Goal: Transaction & Acquisition: Obtain resource

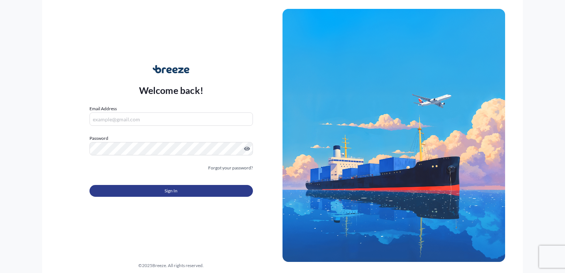
type input "[EMAIL_ADDRESS][DOMAIN_NAME]"
click at [138, 192] on button "Sign In" at bounding box center [172, 191] width 164 height 12
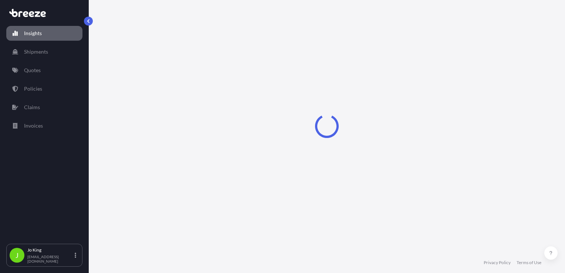
select select "2025"
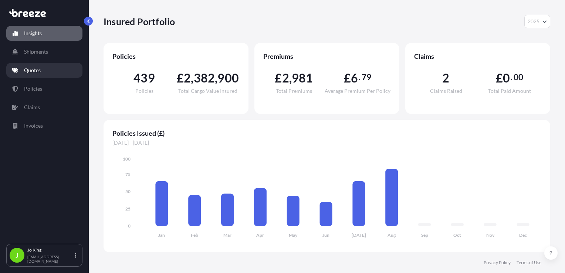
click at [43, 69] on link "Quotes" at bounding box center [44, 70] width 76 height 15
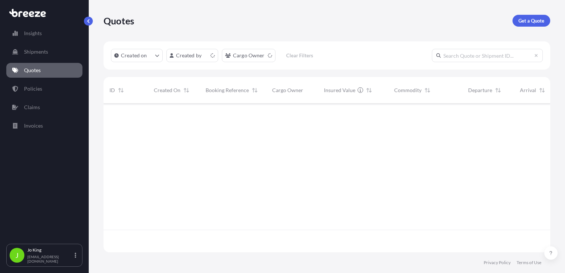
scroll to position [147, 441]
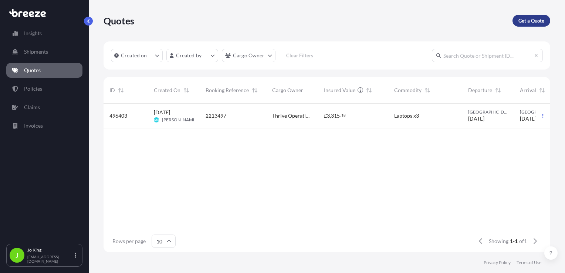
click at [533, 19] on p "Get a Quote" at bounding box center [532, 20] width 26 height 7
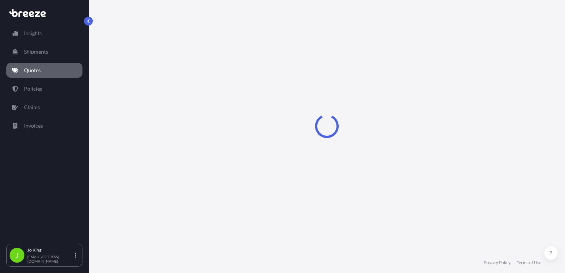
scroll to position [11, 0]
select select "Sea"
select select "1"
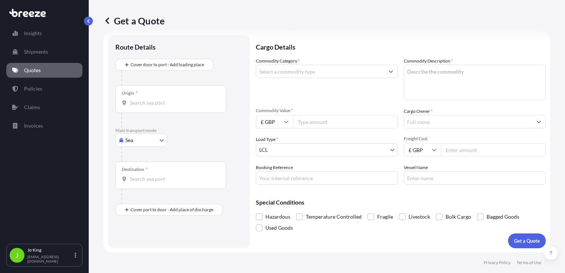
click at [145, 135] on body "Insights Shipments Quotes Policies Claims Invoices J [PERSON_NAME] [EMAIL_ADDRE…" at bounding box center [282, 136] width 565 height 273
click at [138, 184] on span "Road" at bounding box center [135, 185] width 12 height 7
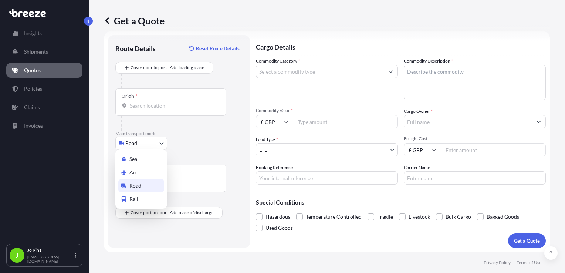
select select "Road"
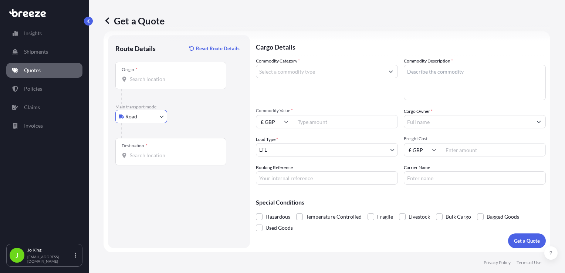
click at [139, 78] on input "Origin *" at bounding box center [173, 78] width 87 height 7
drag, startPoint x: 162, startPoint y: 74, endPoint x: 141, endPoint y: 83, distance: 22.9
click at [141, 83] on div "Origin *" at bounding box center [170, 75] width 111 height 27
click at [141, 83] on input "Origin * Please select an origin" at bounding box center [173, 78] width 87 height 7
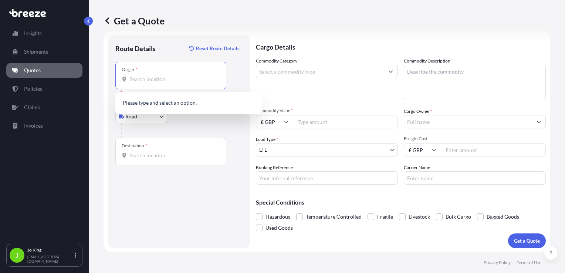
paste input "NW1 7AW"
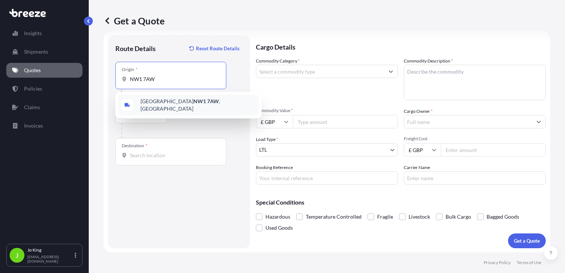
click at [156, 101] on span "London NW1 7AW , [GEOGRAPHIC_DATA]" at bounding box center [198, 105] width 115 height 15
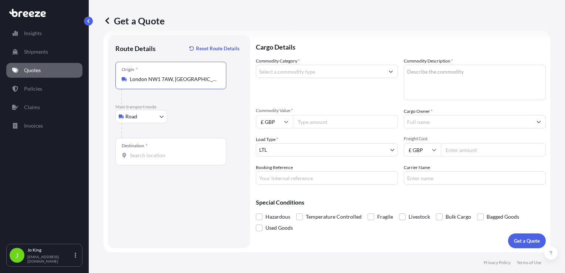
type input "London NW1 7AW, [GEOGRAPHIC_DATA]"
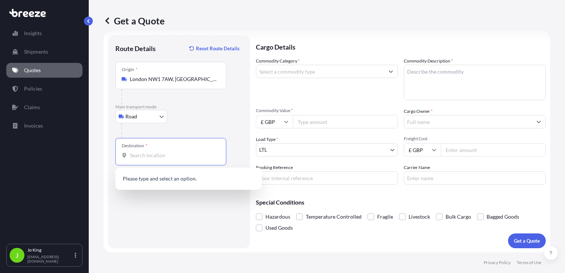
click at [151, 153] on input "Destination *" at bounding box center [173, 155] width 87 height 7
click at [169, 156] on input "Destination * Please select a destination" at bounding box center [173, 155] width 87 height 7
paste input "YO42 4RF"
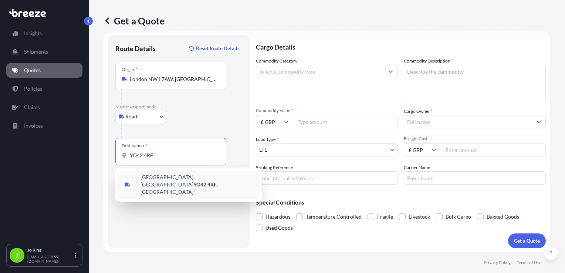
click at [164, 180] on span "[GEOGRAPHIC_DATA], [GEOGRAPHIC_DATA] YO42 4RF , [GEOGRAPHIC_DATA]" at bounding box center [198, 185] width 115 height 22
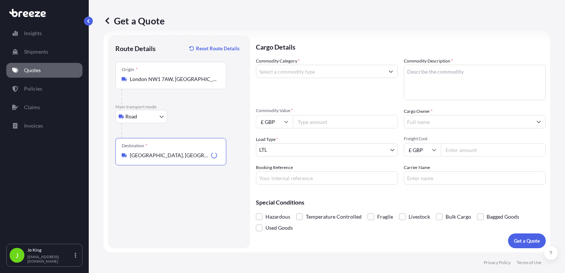
type input "[GEOGRAPHIC_DATA], [GEOGRAPHIC_DATA] YO42 4RF, [GEOGRAPHIC_DATA]"
click at [337, 71] on input "Commodity Category *" at bounding box center [320, 71] width 128 height 13
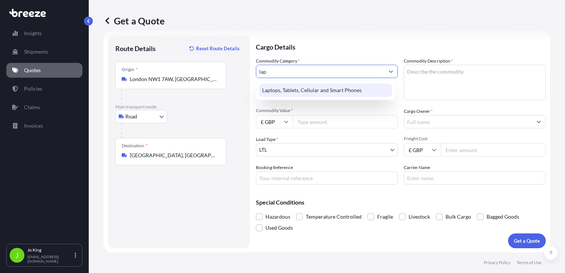
click at [359, 87] on div "Laptops, Tablets, Cellular and Smart Phones" at bounding box center [325, 90] width 133 height 13
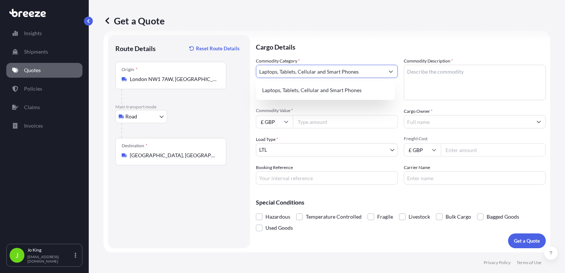
type input "Laptops, Tablets, Cellular and Smart Phones"
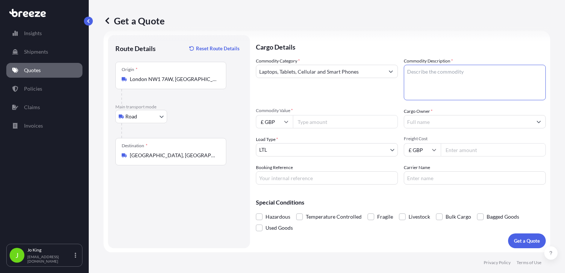
click at [454, 77] on textarea "Commodity Description *" at bounding box center [475, 83] width 142 height 36
type textarea "laptop & headset"
click at [343, 124] on input "Commodity Value *" at bounding box center [345, 121] width 105 height 13
type input "1200"
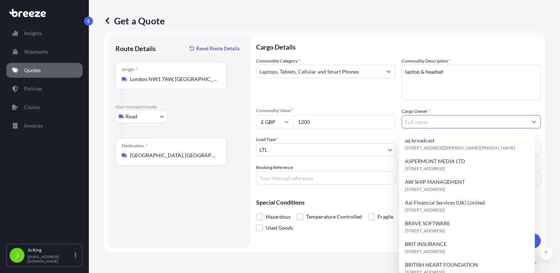
click at [458, 125] on input "Cargo Owner *" at bounding box center [464, 121] width 125 height 13
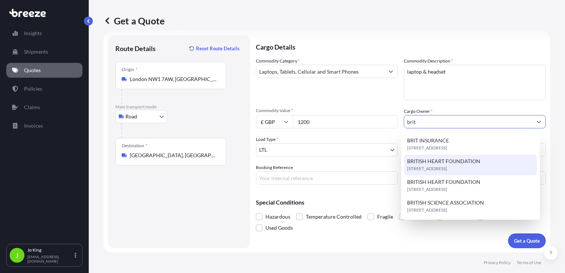
click at [447, 171] on span "[STREET_ADDRESS]" at bounding box center [427, 168] width 40 height 7
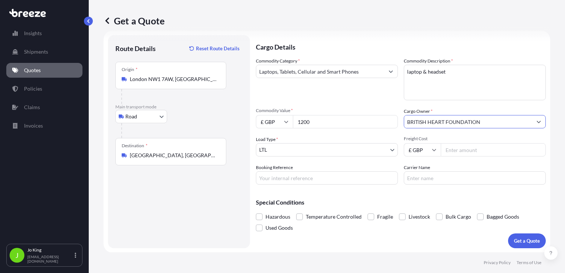
type input "BRITISH HEART FOUNDATION"
click at [446, 153] on input "Freight Cost" at bounding box center [493, 149] width 105 height 13
type input "14.97"
click at [366, 178] on input "Booking Reference" at bounding box center [327, 177] width 142 height 13
type input "2216282"
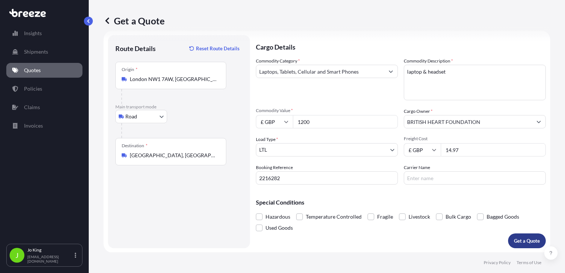
click at [519, 240] on p "Get a Quote" at bounding box center [527, 240] width 26 height 7
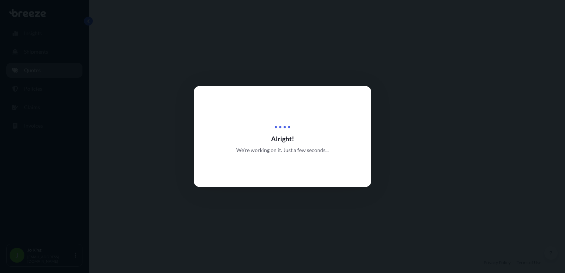
select select "Road"
select select "1"
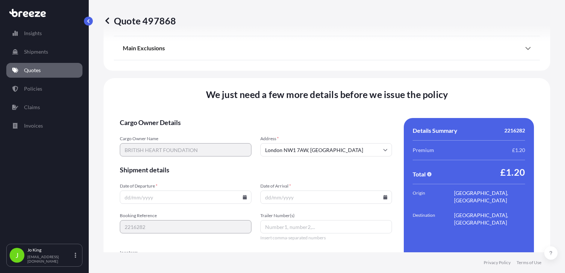
scroll to position [922, 0]
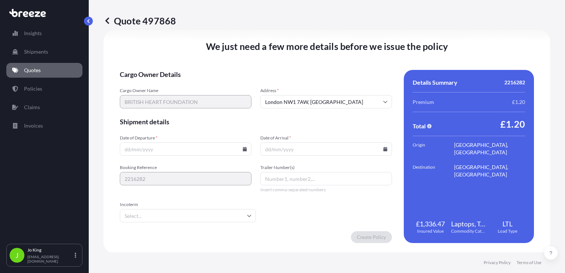
click at [243, 149] on icon at bounding box center [245, 149] width 4 height 4
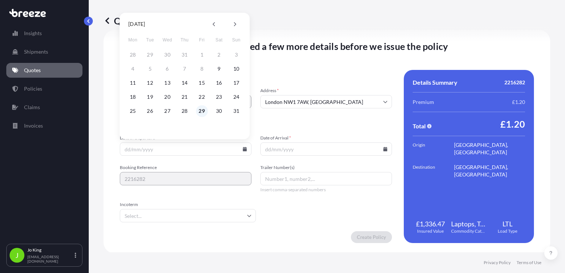
click at [204, 113] on button "29" at bounding box center [202, 111] width 12 height 12
type input "[DATE]"
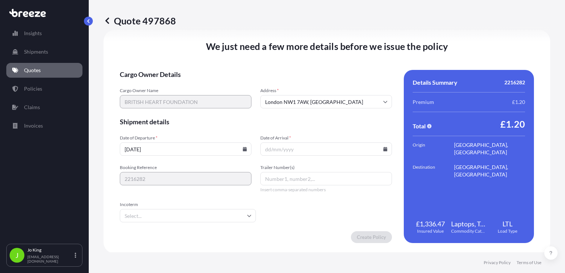
click at [384, 150] on icon at bounding box center [385, 149] width 4 height 4
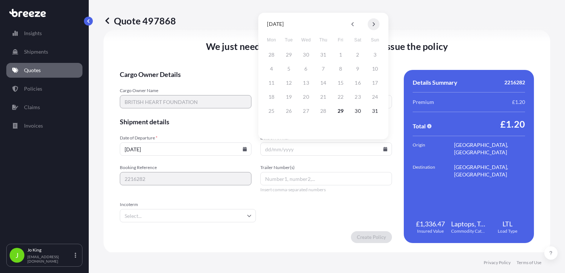
click at [377, 26] on button at bounding box center [374, 24] width 12 height 12
click at [274, 56] on button "1" at bounding box center [272, 55] width 12 height 12
type input "[DATE]"
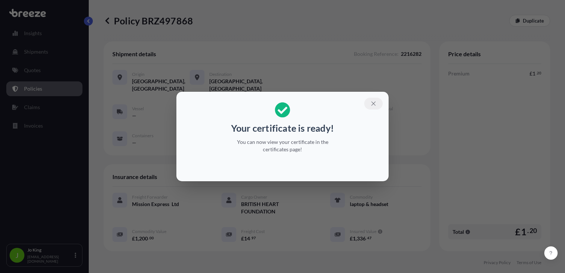
click at [370, 106] on button "button" at bounding box center [373, 104] width 18 height 12
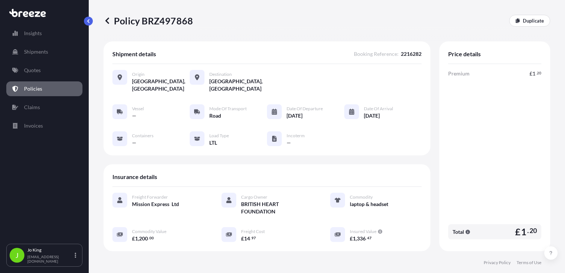
click at [172, 25] on p "Policy BRZ497868" at bounding box center [149, 21] width 90 height 12
copy p "BRZ497868"
click at [37, 75] on link "Quotes" at bounding box center [44, 70] width 76 height 15
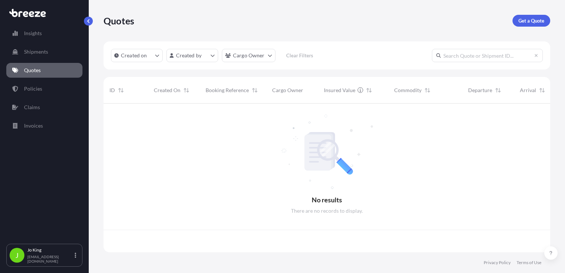
scroll to position [147, 441]
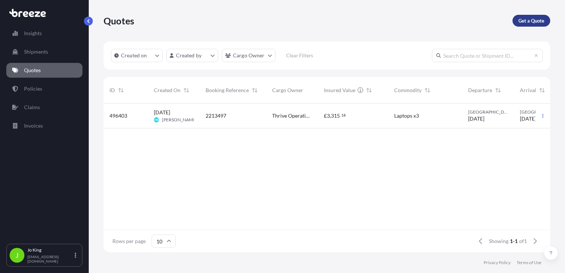
click at [533, 21] on p "Get a Quote" at bounding box center [532, 20] width 26 height 7
select select "Sea"
select select "1"
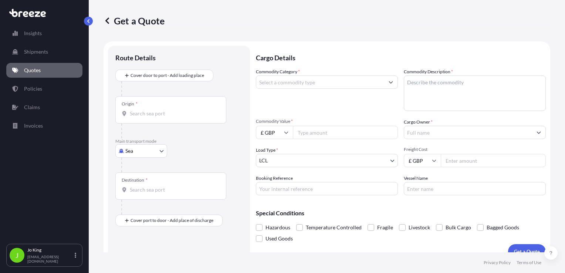
scroll to position [11, 0]
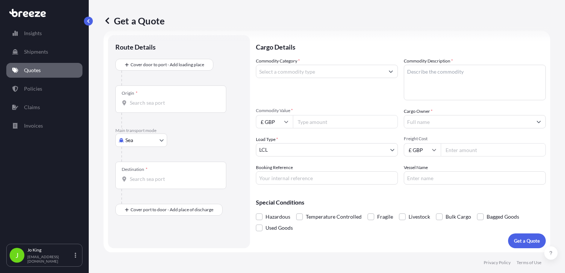
click at [127, 142] on body "Insights Shipments Quotes Policies Claims Invoices J [PERSON_NAME] [EMAIL_ADDRE…" at bounding box center [282, 136] width 565 height 273
click at [143, 181] on div "Road" at bounding box center [141, 185] width 46 height 13
select select "Road"
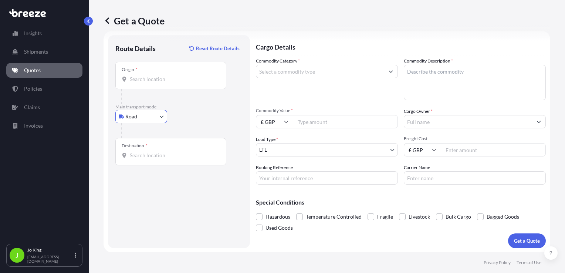
click at [153, 80] on input "Origin *" at bounding box center [173, 78] width 87 height 7
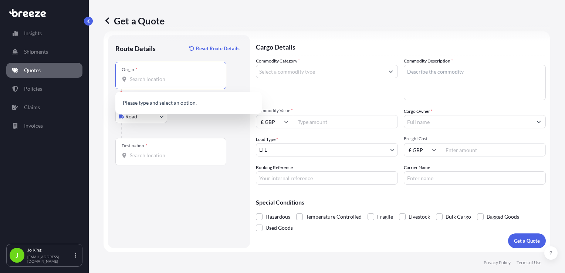
paste input "EC2R 7BP"
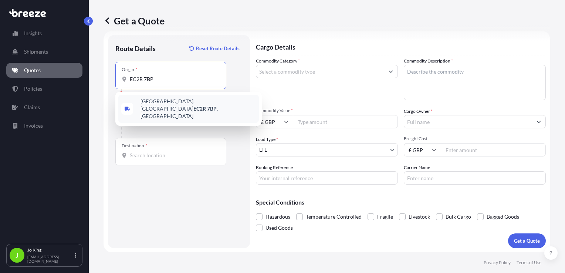
click at [151, 101] on span "[STREET_ADDRESS]" at bounding box center [198, 109] width 115 height 22
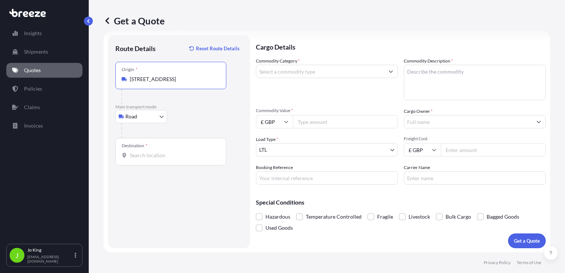
type input "[STREET_ADDRESS]"
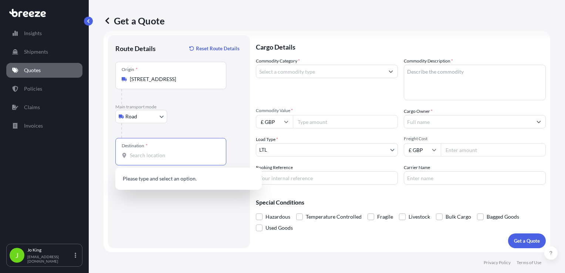
click at [144, 156] on input "Destination *" at bounding box center [173, 155] width 87 height 7
paste input "PO144HW"
click at [145, 155] on input "PO144HW" at bounding box center [173, 155] width 87 height 7
click at [143, 155] on input "PO144 HW" at bounding box center [173, 155] width 87 height 7
click at [149, 155] on input "PO14 4 HW" at bounding box center [173, 155] width 87 height 7
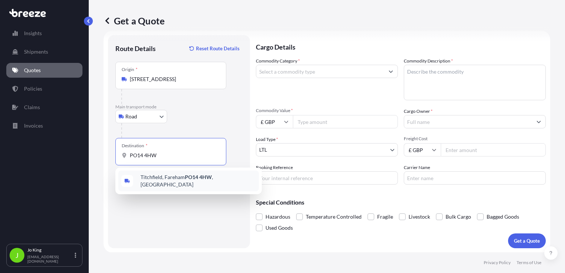
click at [157, 176] on span "[STREET_ADDRESS]" at bounding box center [198, 181] width 115 height 15
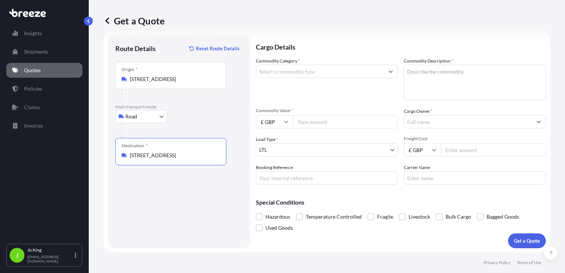
type input "[STREET_ADDRESS]"
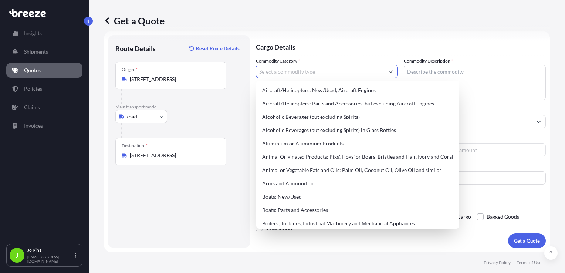
click at [287, 74] on input "Commodity Category *" at bounding box center [320, 71] width 128 height 13
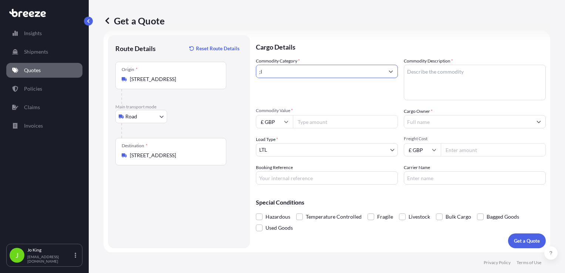
type input ";"
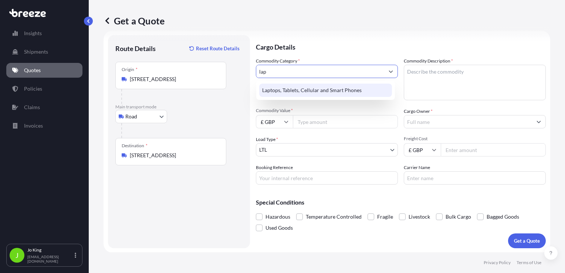
type input "lap"
click at [345, 97] on div "Laptops, Tablets, Cellular and Smart Phones" at bounding box center [325, 90] width 139 height 19
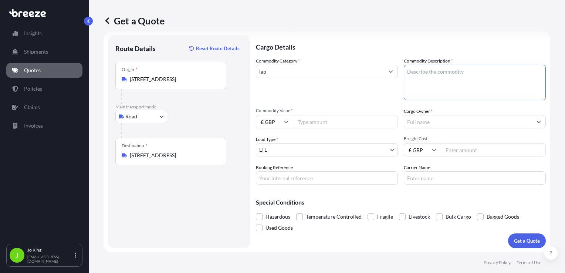
click at [428, 81] on textarea "Commodity Description *" at bounding box center [475, 83] width 142 height 36
type textarea "LAPTOP & CHARGER"
click at [303, 119] on input "Commodity Value *" at bounding box center [345, 121] width 105 height 13
type input "1200"
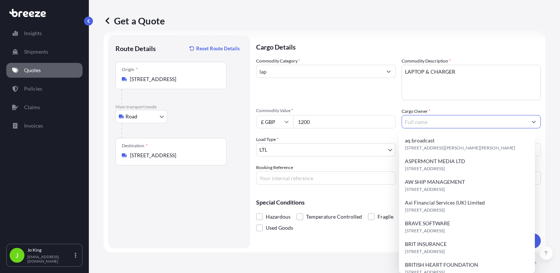
click at [419, 124] on input "Cargo Owner *" at bounding box center [464, 121] width 125 height 13
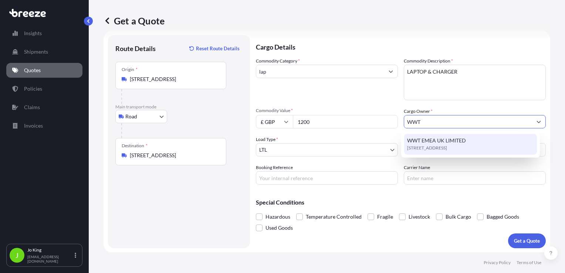
click at [420, 142] on span "WWT EMEA UK LIMITED" at bounding box center [436, 140] width 59 height 7
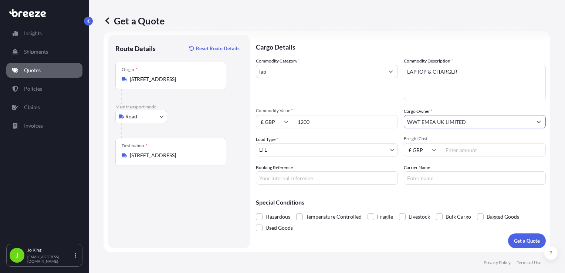
type input "WWT EMEA UK LIMITED"
click at [471, 143] on input "Freight Cost" at bounding box center [493, 149] width 105 height 13
type input "12.01"
drag, startPoint x: 334, startPoint y: 178, endPoint x: 331, endPoint y: 181, distance: 4.2
click at [334, 178] on input "Booking Reference" at bounding box center [327, 177] width 142 height 13
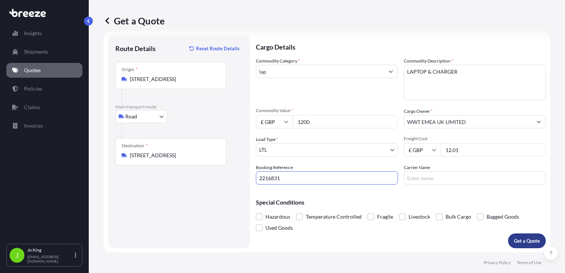
type input "2216831"
click at [523, 242] on p "Get a Quote" at bounding box center [527, 240] width 26 height 7
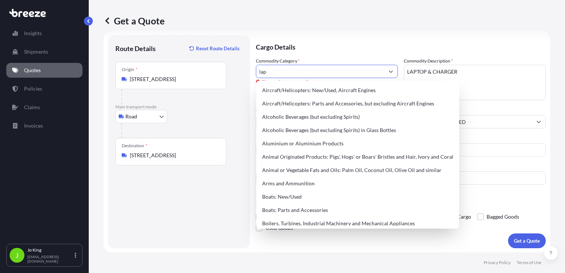
click at [289, 66] on input "lap" at bounding box center [320, 71] width 128 height 13
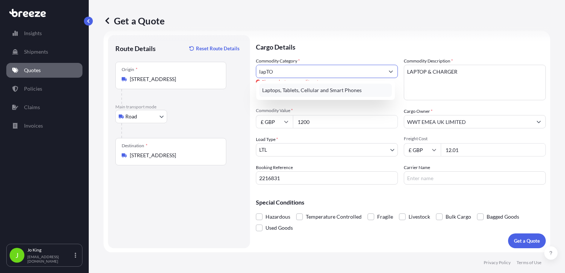
click at [289, 87] on div "Laptops, Tablets, Cellular and Smart Phones" at bounding box center [325, 90] width 133 height 13
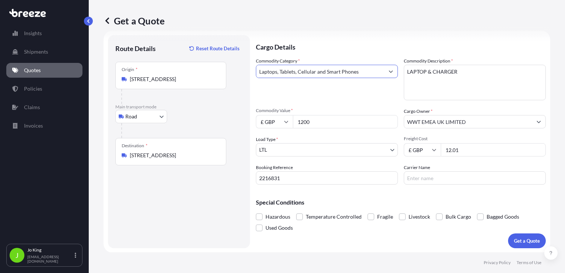
type input "Laptops, Tablets, Cellular and Smart Phones"
click at [508, 238] on button "Get a Quote" at bounding box center [527, 240] width 38 height 15
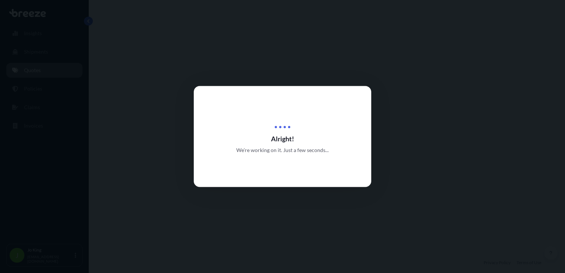
select select "Road"
select select "1"
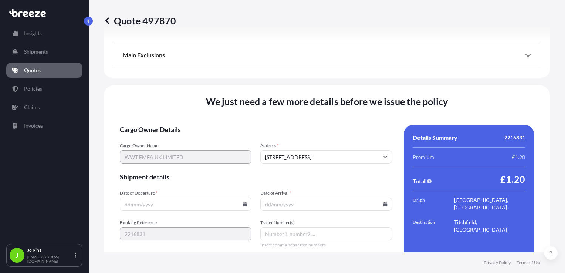
scroll to position [922, 0]
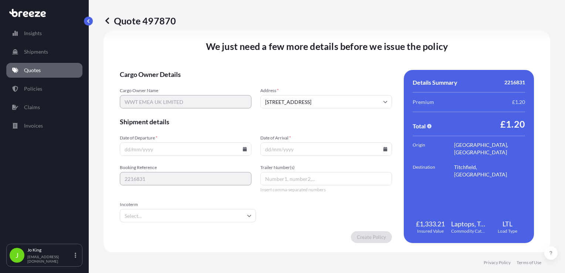
click at [244, 151] on icon at bounding box center [245, 149] width 4 height 4
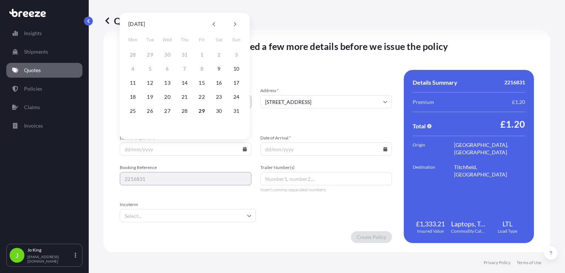
click at [194, 108] on div "25 26 27 28 29 30 31" at bounding box center [184, 110] width 118 height 13
click at [198, 112] on button "29" at bounding box center [202, 111] width 12 height 12
type input "[DATE]"
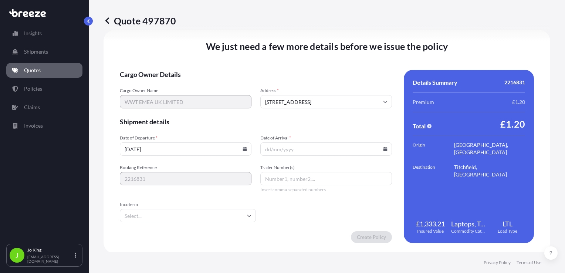
click at [380, 153] on input "Date of Arrival *" at bounding box center [326, 148] width 132 height 13
click at [379, 151] on input "Date of Arrival *" at bounding box center [326, 148] width 132 height 13
click at [384, 149] on icon at bounding box center [386, 149] width 4 height 4
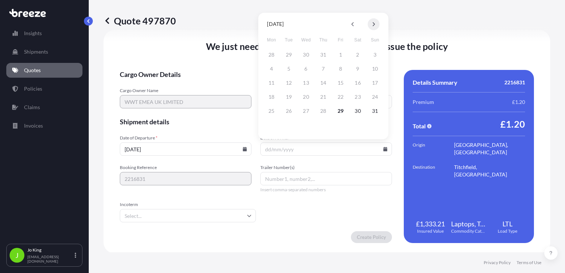
click at [371, 23] on button at bounding box center [374, 24] width 12 height 12
click at [269, 57] on button "1" at bounding box center [272, 55] width 12 height 12
type input "[DATE]"
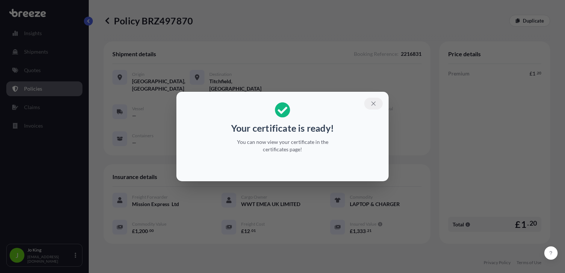
click at [374, 104] on icon "button" at bounding box center [373, 103] width 4 height 4
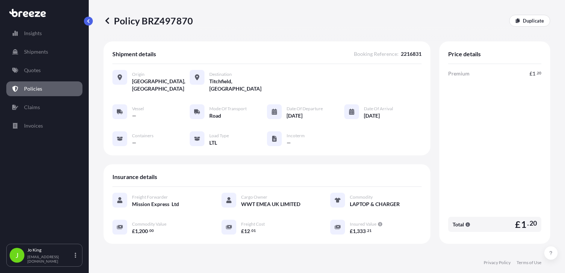
click at [176, 20] on p "Policy BRZ497870" at bounding box center [149, 21] width 90 height 12
copy p "BRZ497870"
